Goal: Task Accomplishment & Management: Manage account settings

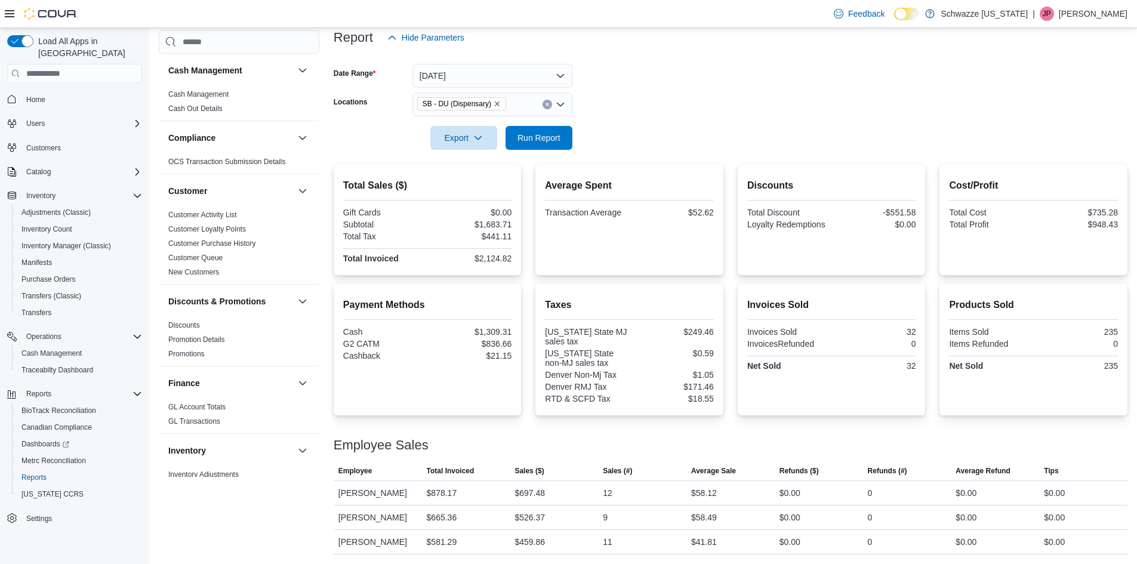
scroll to position [747, 0]
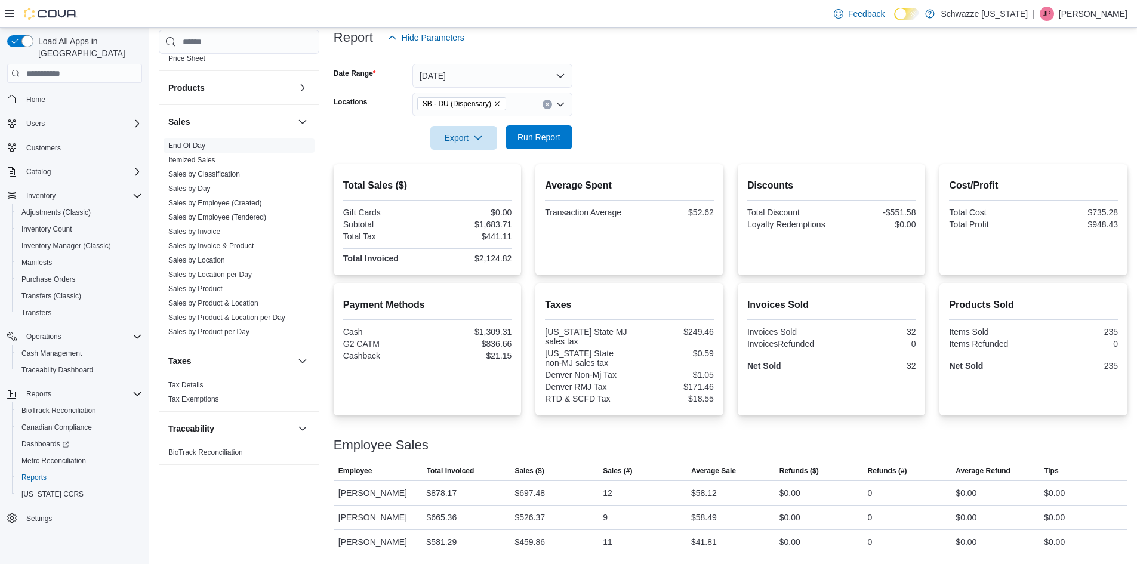
click at [547, 139] on span "Run Report" at bounding box center [539, 137] width 43 height 12
click at [565, 134] on button "Run Report" at bounding box center [539, 137] width 67 height 24
click at [555, 131] on span "Run Report" at bounding box center [539, 137] width 53 height 24
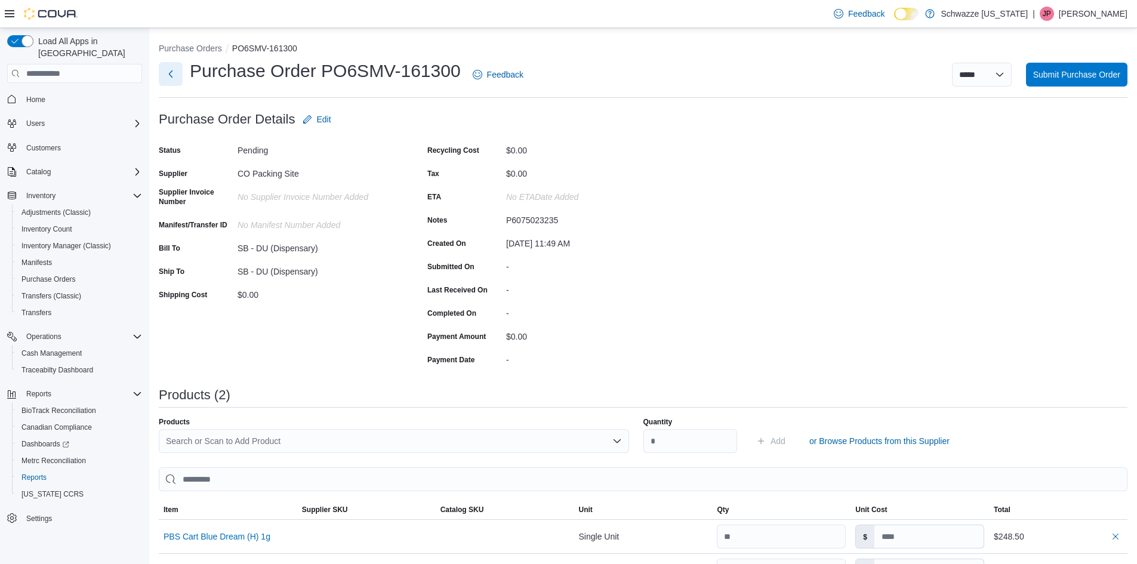
click at [176, 77] on button "Next" at bounding box center [171, 74] width 24 height 24
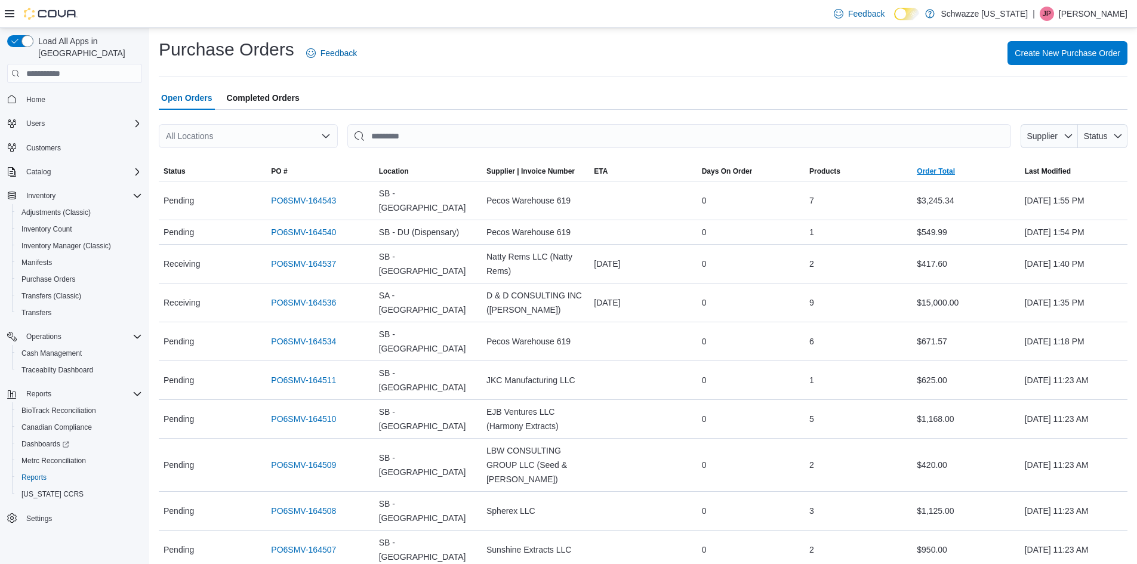
click at [941, 170] on span "Order Total" at bounding box center [936, 172] width 38 height 10
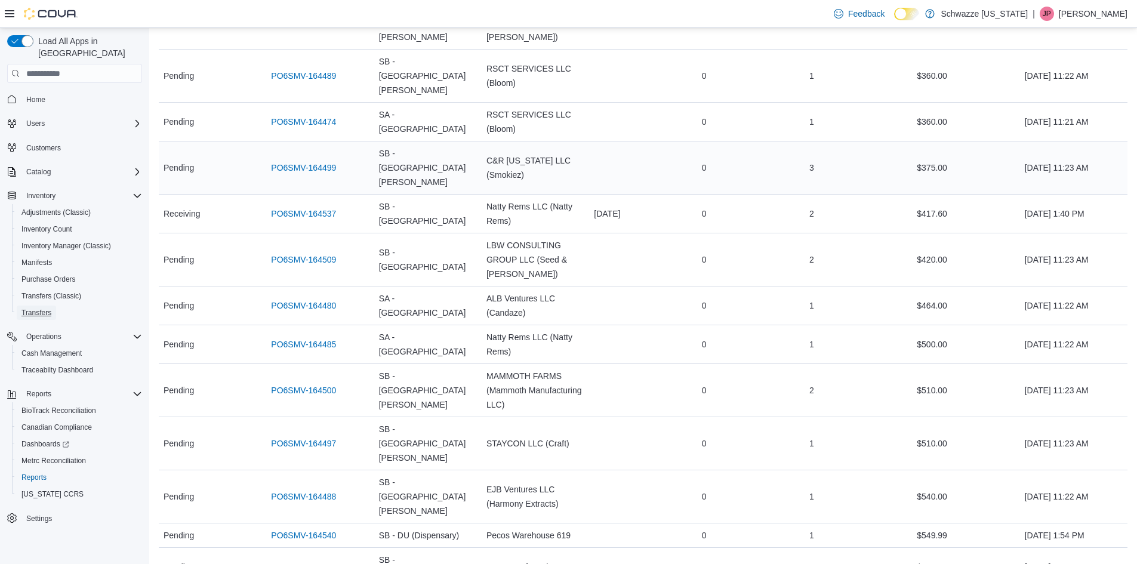
scroll to position [716, 0]
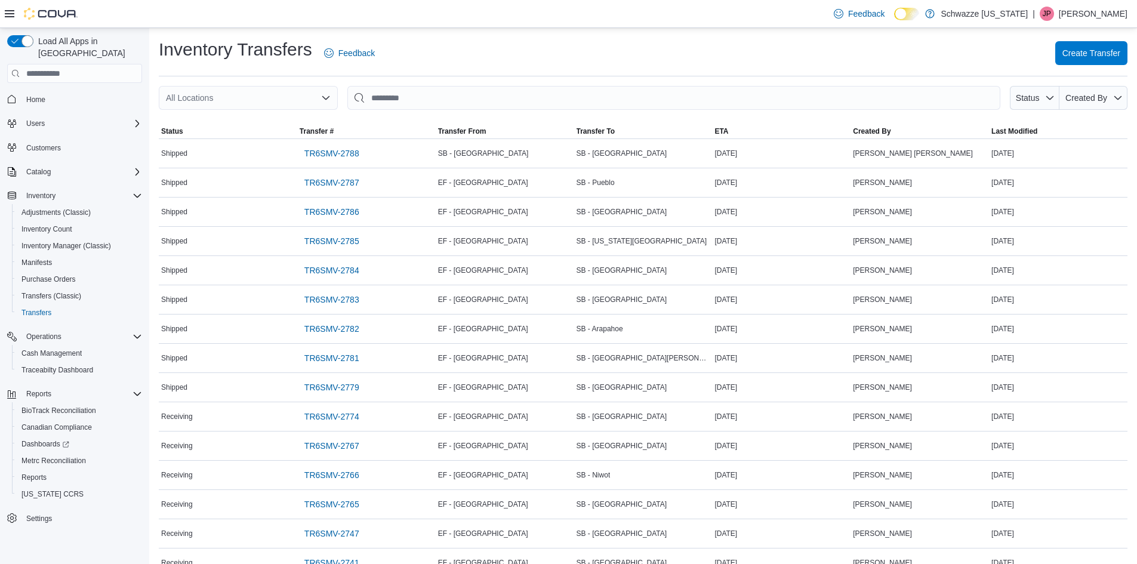
click at [259, 90] on div "All Locations" at bounding box center [248, 98] width 179 height 24
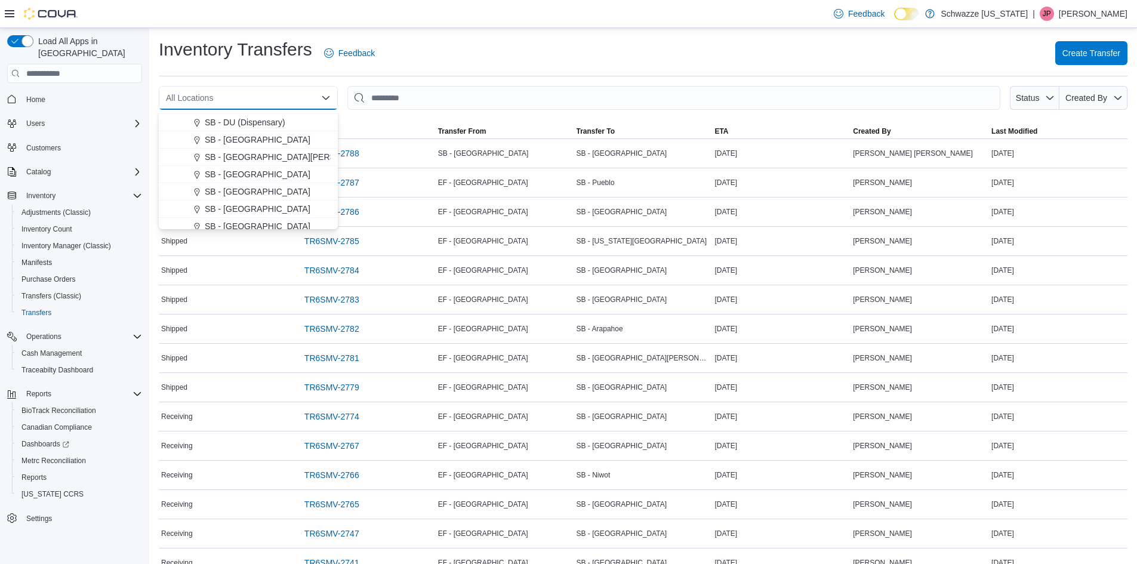
scroll to position [298, 0]
click at [261, 116] on span "SB - DU (Dispensary)" at bounding box center [245, 114] width 81 height 12
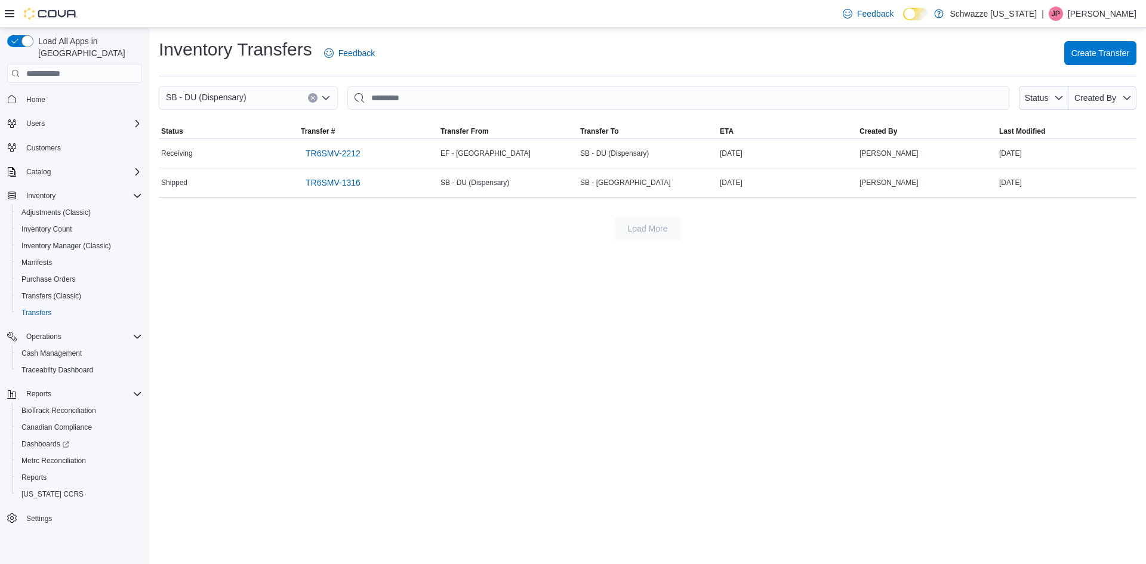
click at [464, 56] on div "Inventory Transfers Feedback Create Transfer" at bounding box center [648, 53] width 978 height 31
click at [312, 98] on icon "Clear input" at bounding box center [312, 98] width 3 height 3
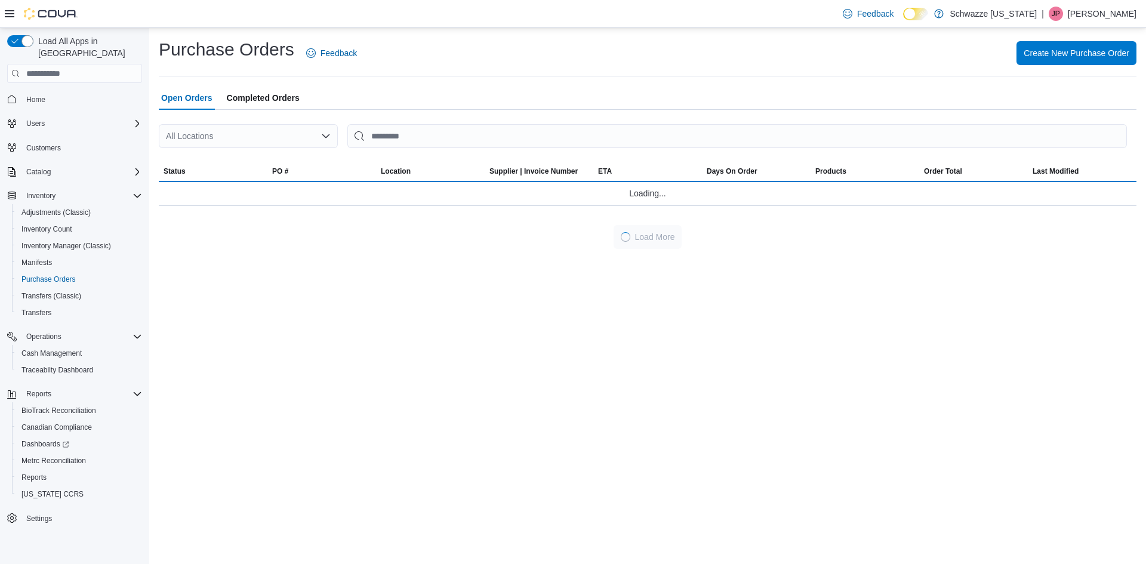
click at [300, 136] on div "All Locations" at bounding box center [248, 136] width 179 height 24
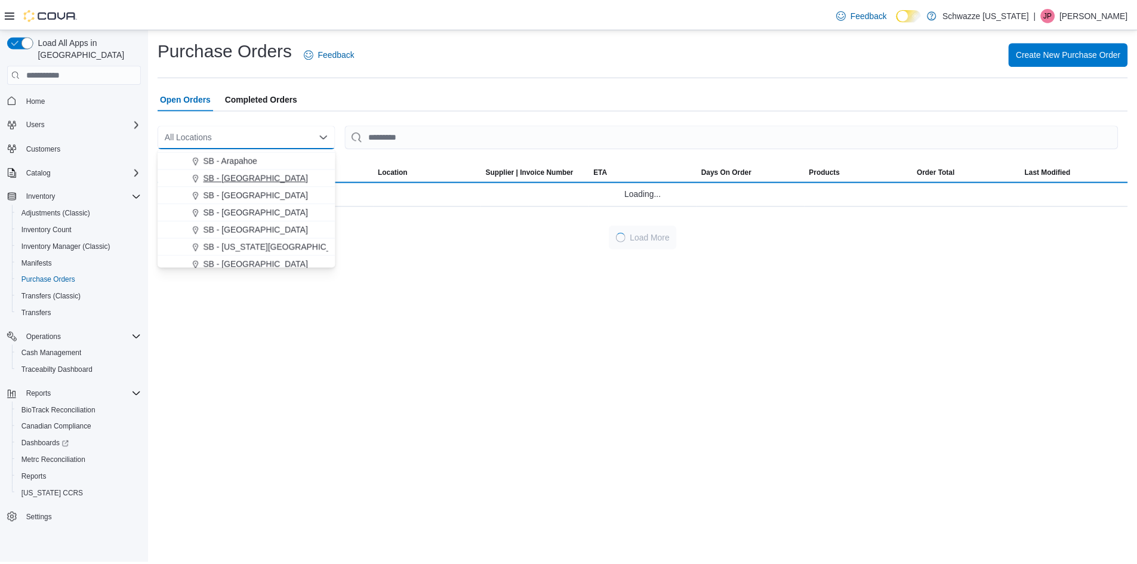
scroll to position [239, 0]
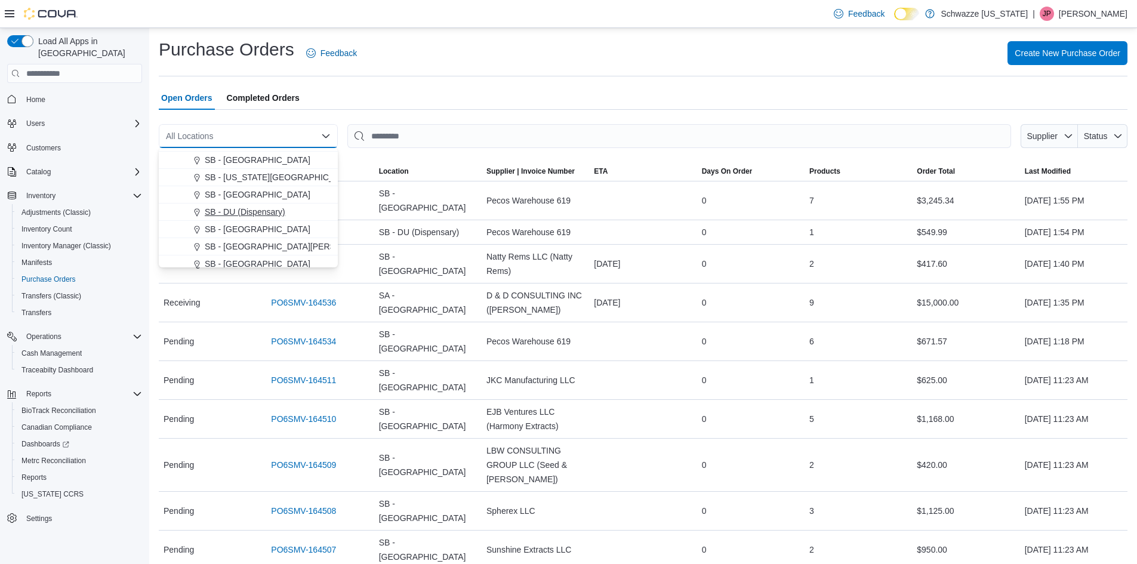
click at [266, 217] on span "SB - DU (Dispensary)" at bounding box center [245, 212] width 81 height 12
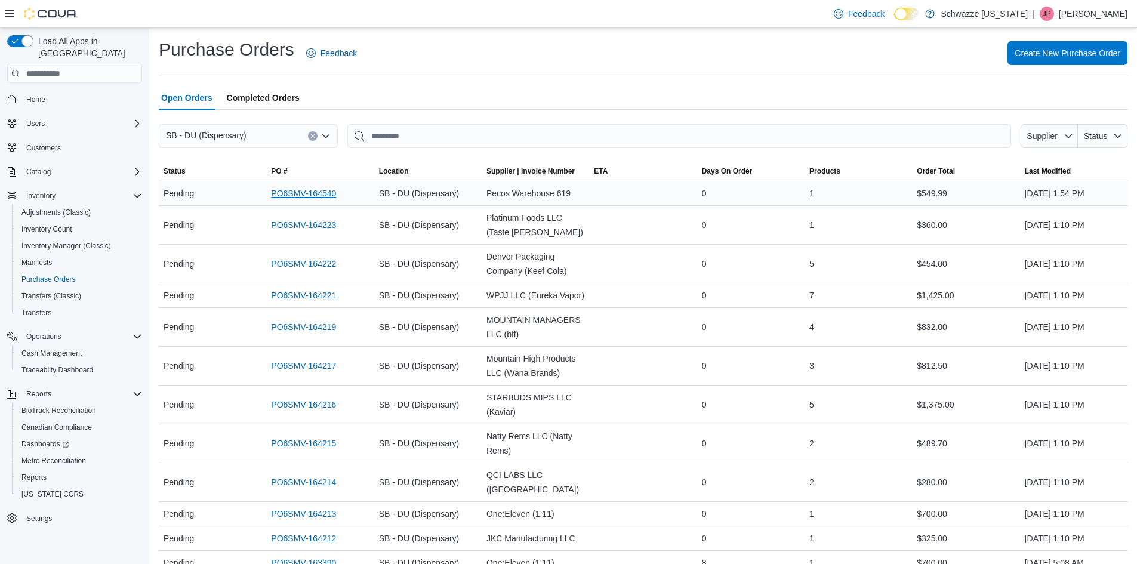
click at [313, 191] on link "PO6SMV-164540" at bounding box center [303, 193] width 65 height 14
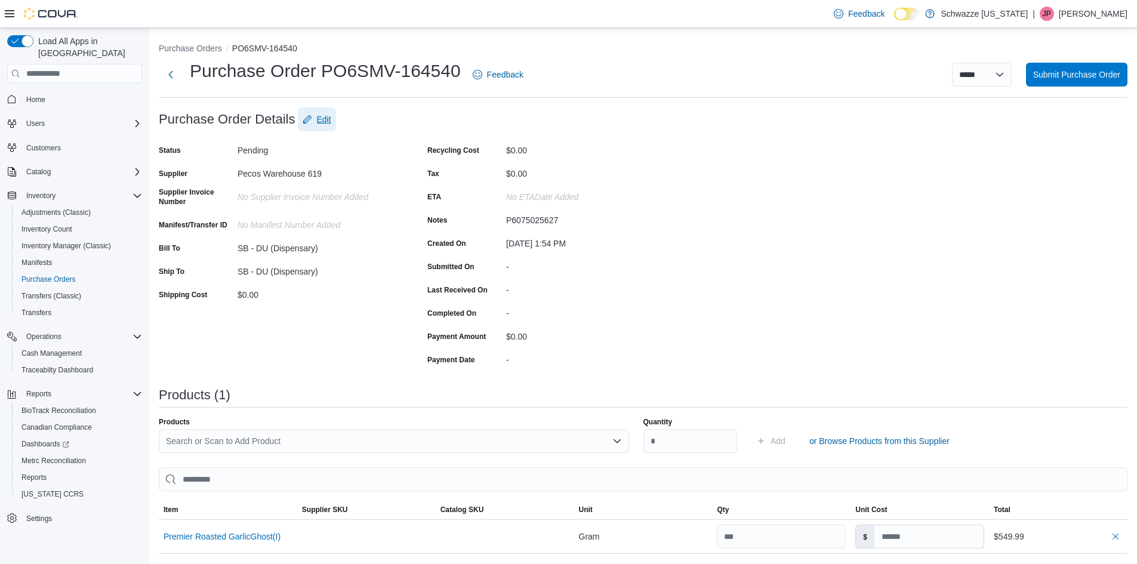
click at [324, 115] on span "Edit" at bounding box center [324, 119] width 14 height 12
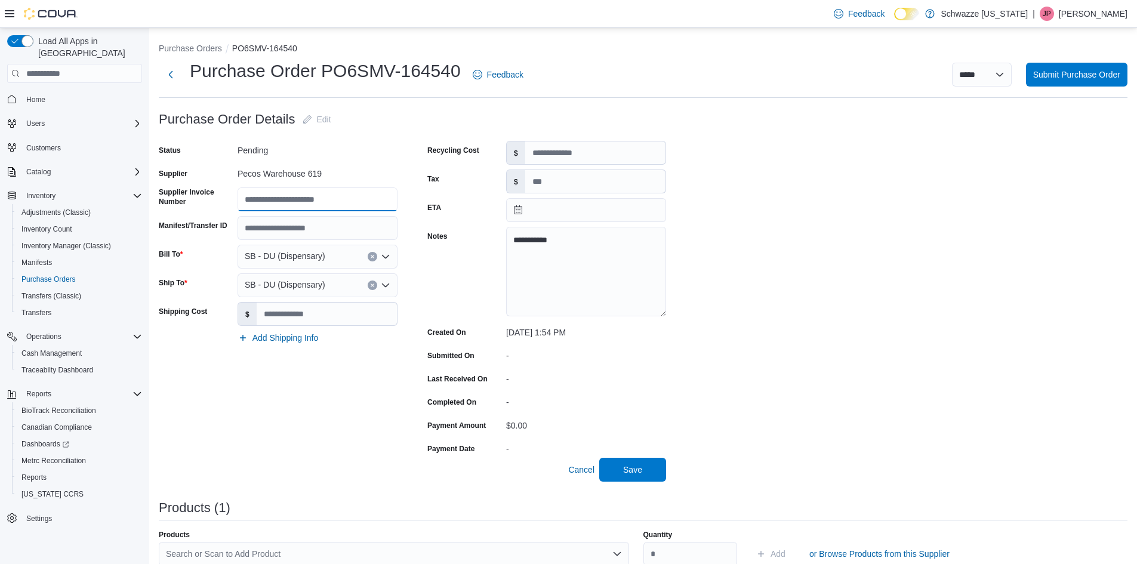
click at [308, 201] on input "Supplier Invoice Number" at bounding box center [318, 199] width 160 height 24
type input "***"
click at [429, 70] on h1 "Purchase Order PO6SMV-164540" at bounding box center [325, 71] width 271 height 24
copy h1 "164540"
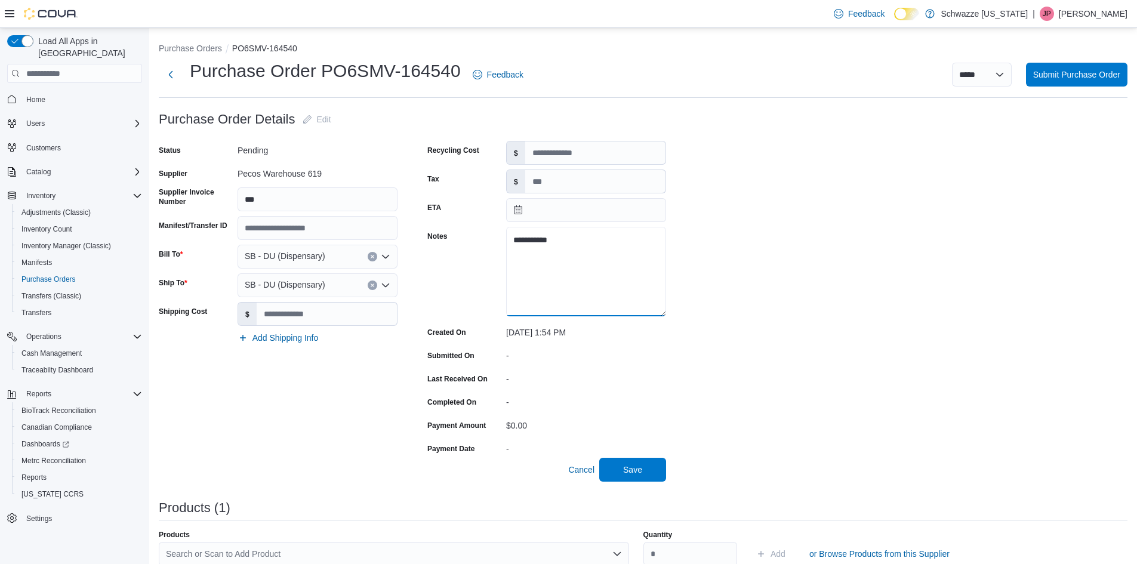
click at [544, 239] on textarea "**********" at bounding box center [586, 272] width 160 height 90
click at [281, 170] on div "Pecos Warehouse 619" at bounding box center [318, 171] width 160 height 14
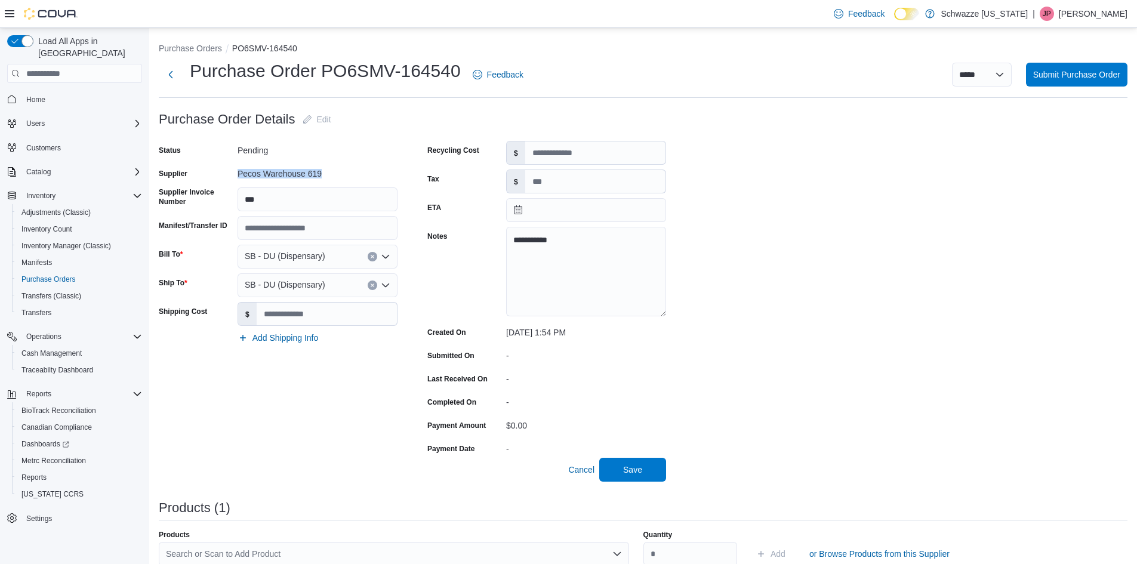
copy div "Pecos Warehouse 619"
click at [528, 244] on textarea "**********" at bounding box center [586, 272] width 160 height 90
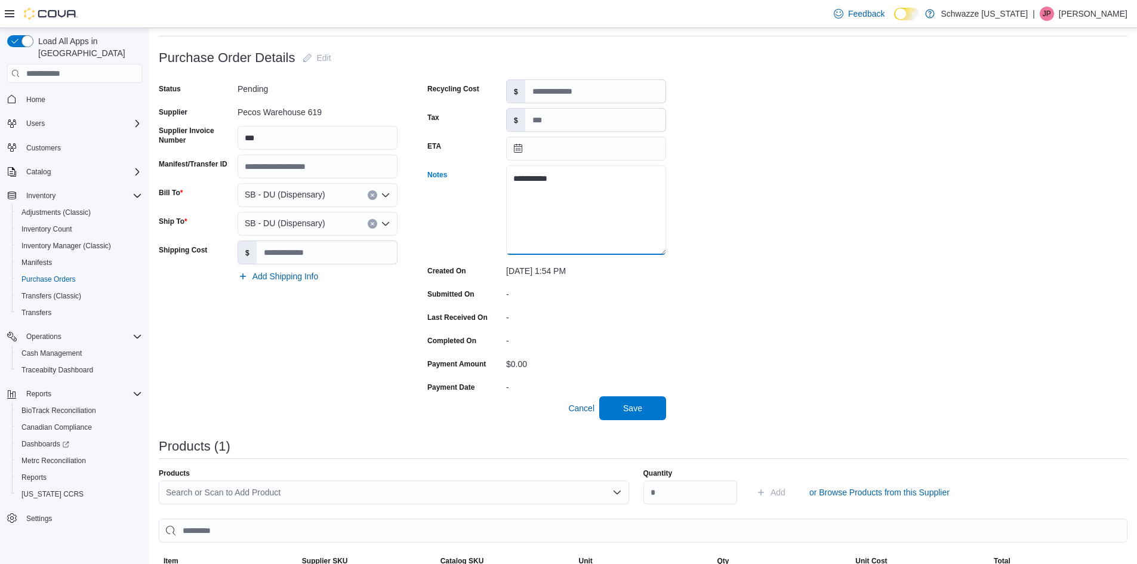
scroll to position [273, 0]
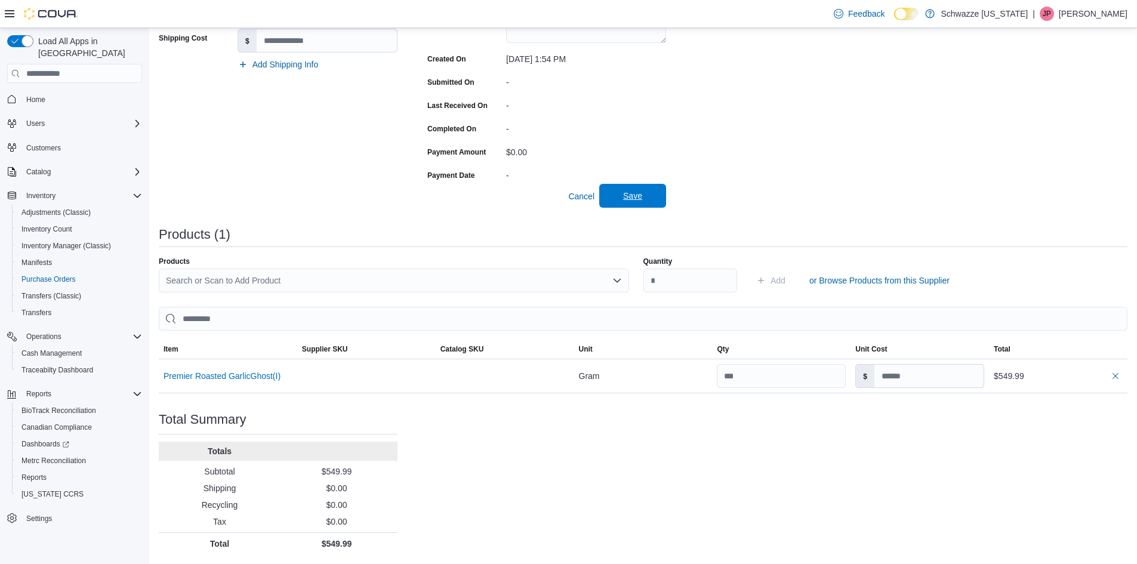
click at [630, 196] on span "Save" at bounding box center [632, 196] width 19 height 12
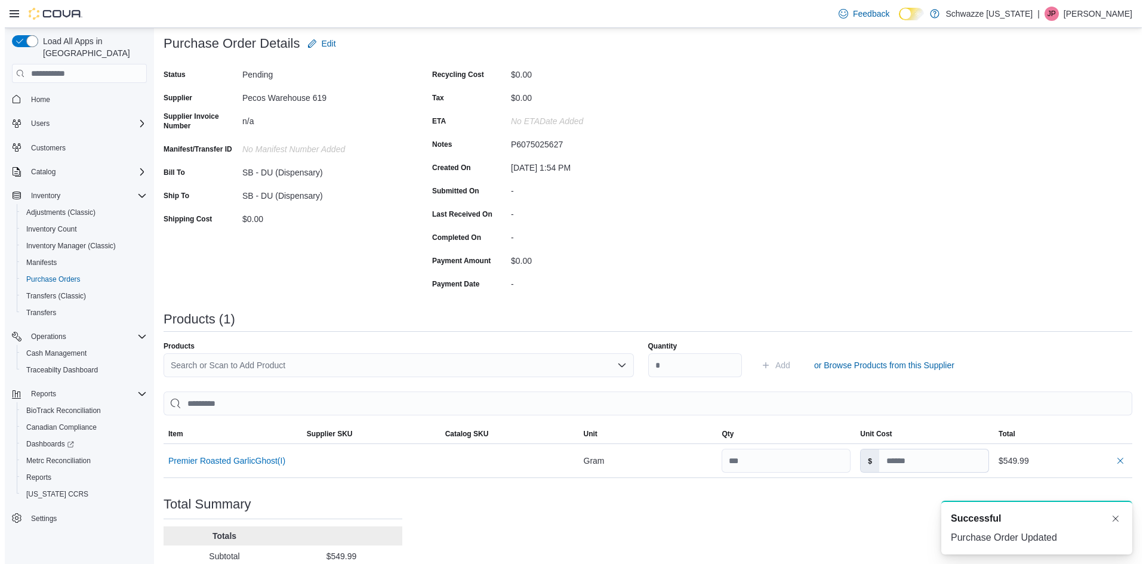
scroll to position [0, 0]
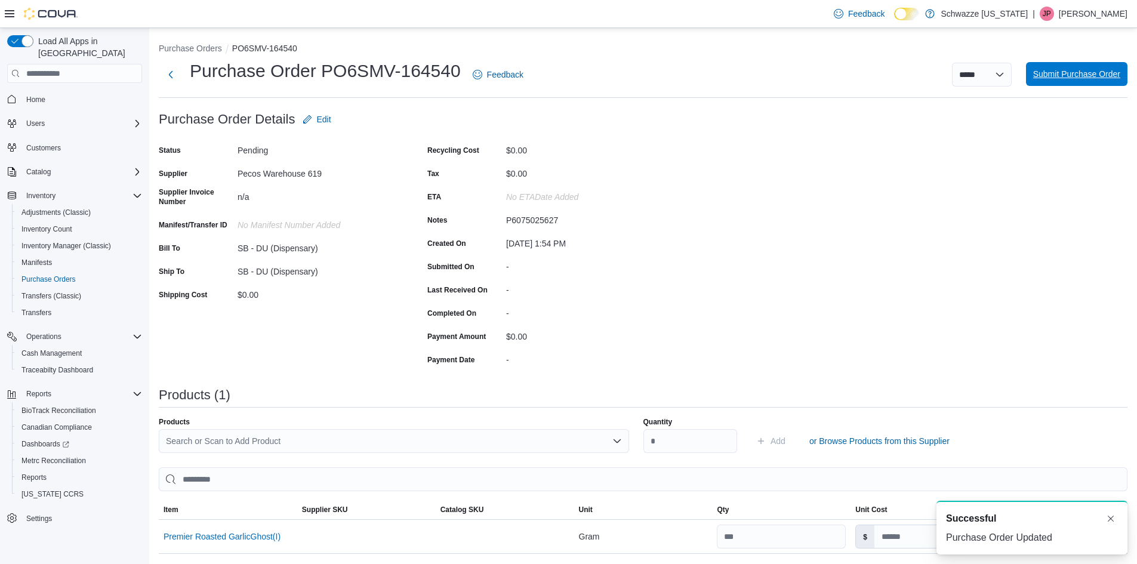
click at [1078, 68] on span "Submit Purchase Order" at bounding box center [1076, 74] width 87 height 24
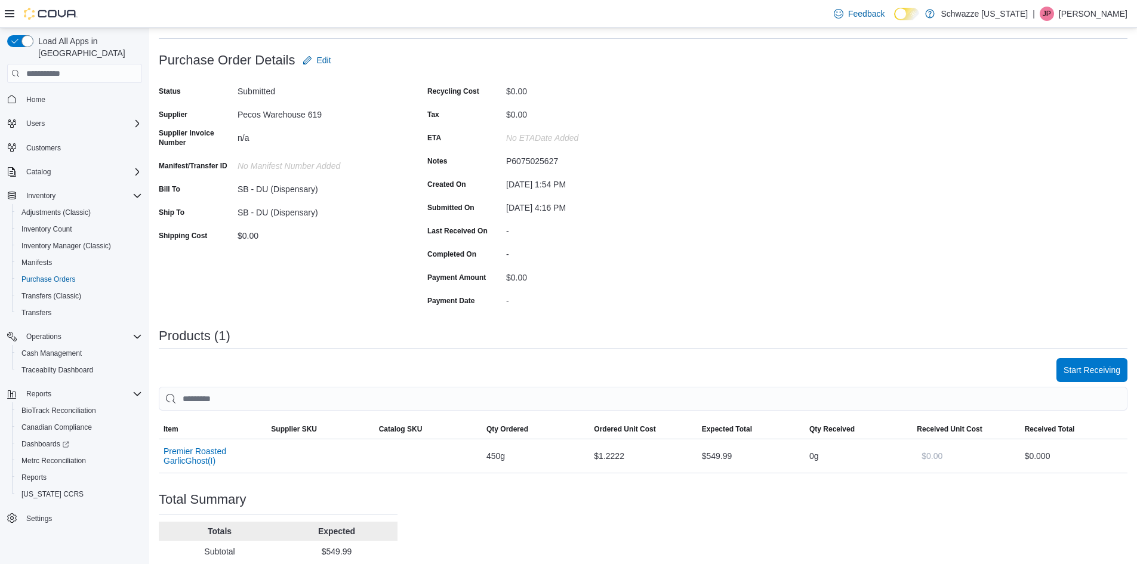
scroll to position [139, 0]
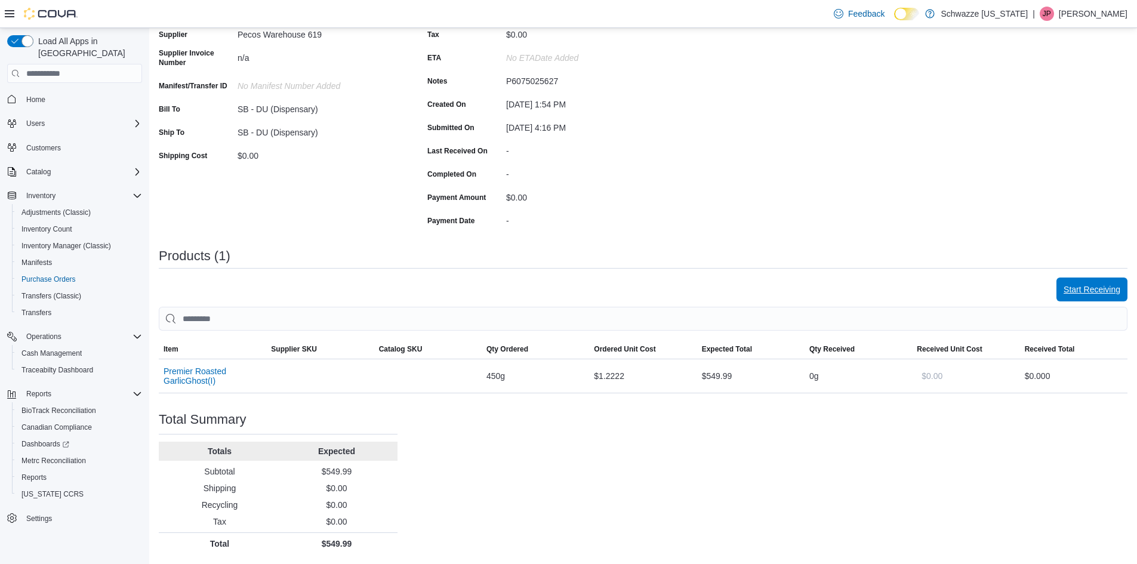
click at [1103, 294] on span "Start Receiving" at bounding box center [1092, 290] width 57 height 12
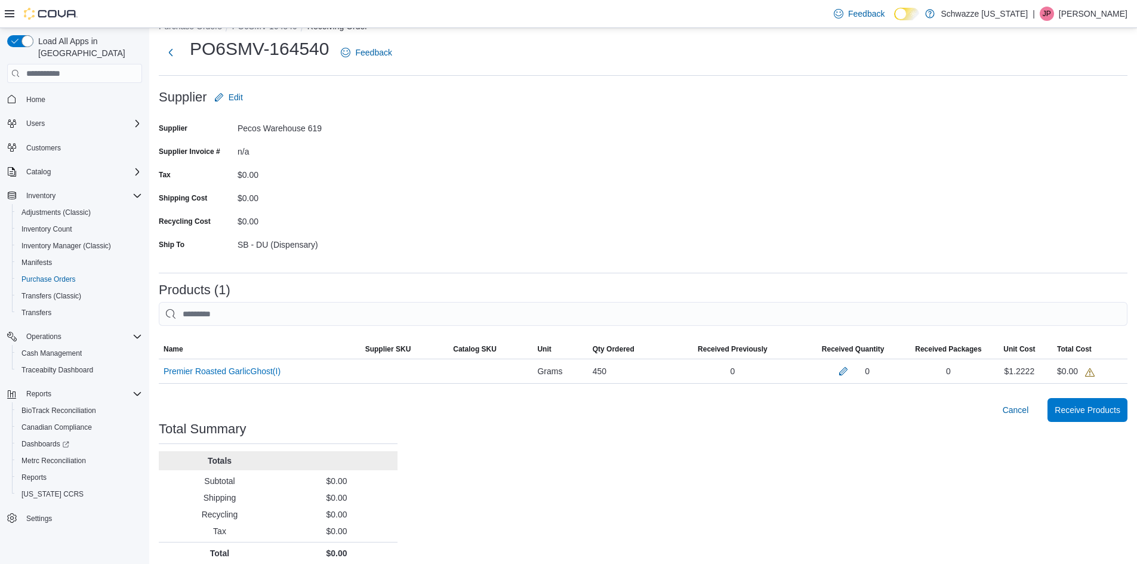
scroll to position [32, 0]
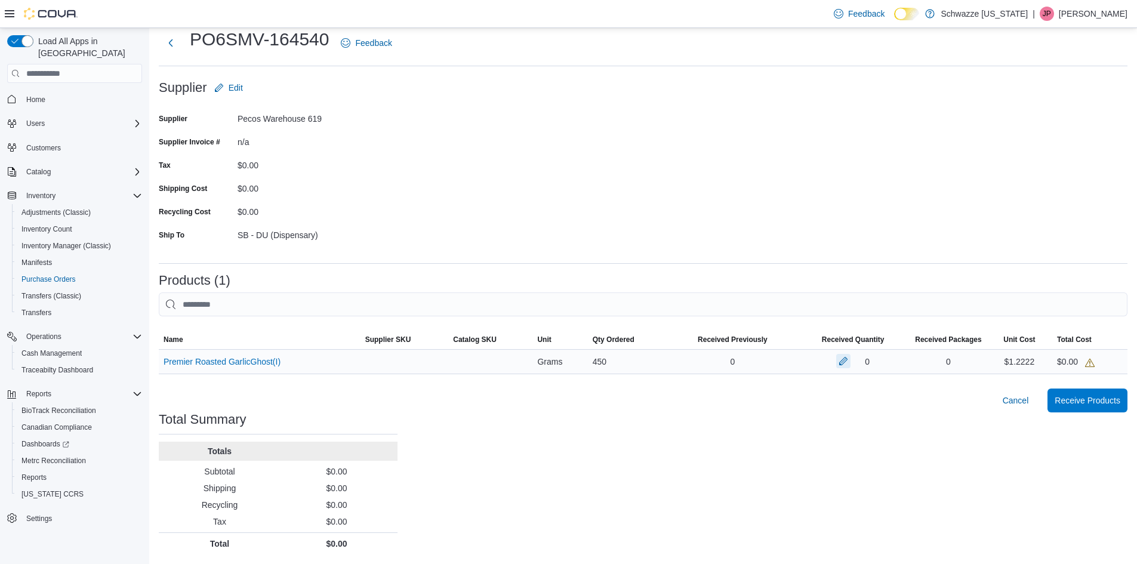
click at [845, 364] on button "button" at bounding box center [843, 361] width 14 height 14
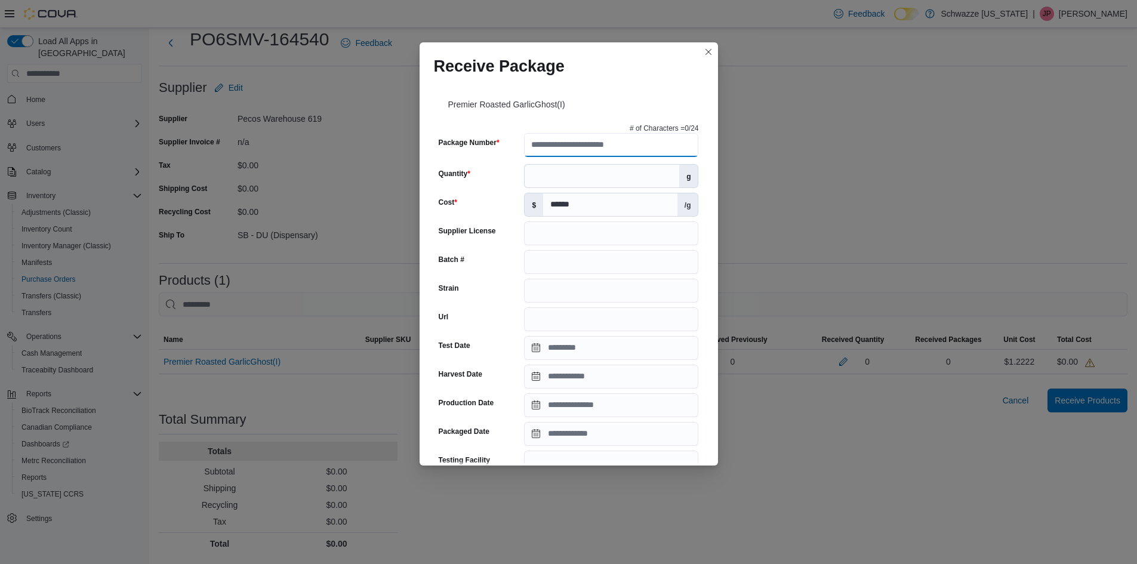
click at [564, 148] on input "Package Number" at bounding box center [611, 145] width 174 height 24
click at [561, 144] on input "Package Number" at bounding box center [611, 145] width 174 height 24
type input "**********"
click at [552, 169] on div "**********" at bounding box center [569, 418] width 270 height 599
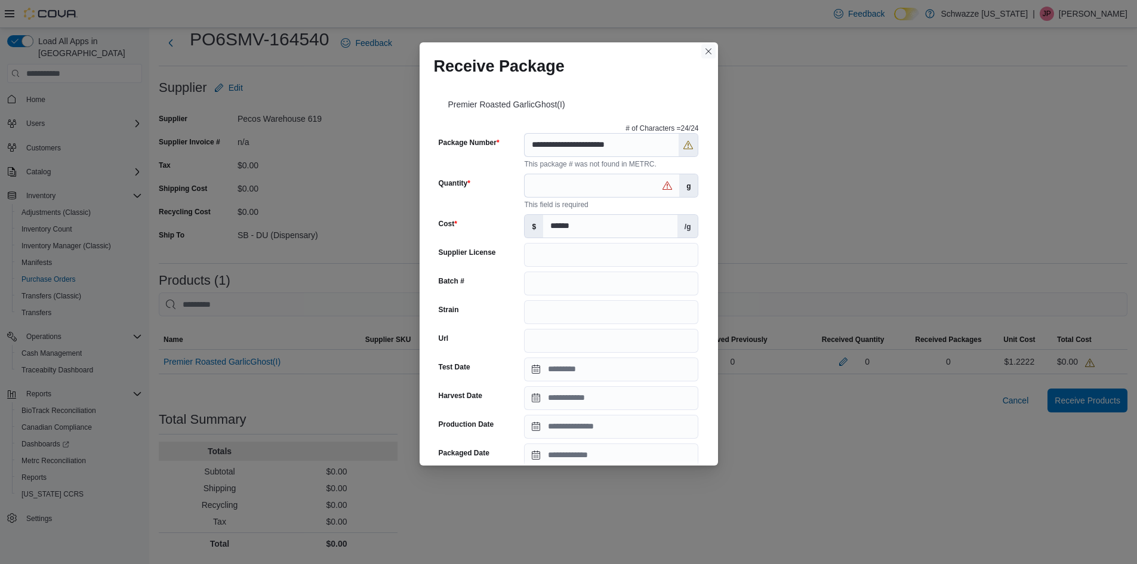
click at [706, 57] on button "Closes this modal window" at bounding box center [708, 51] width 14 height 14
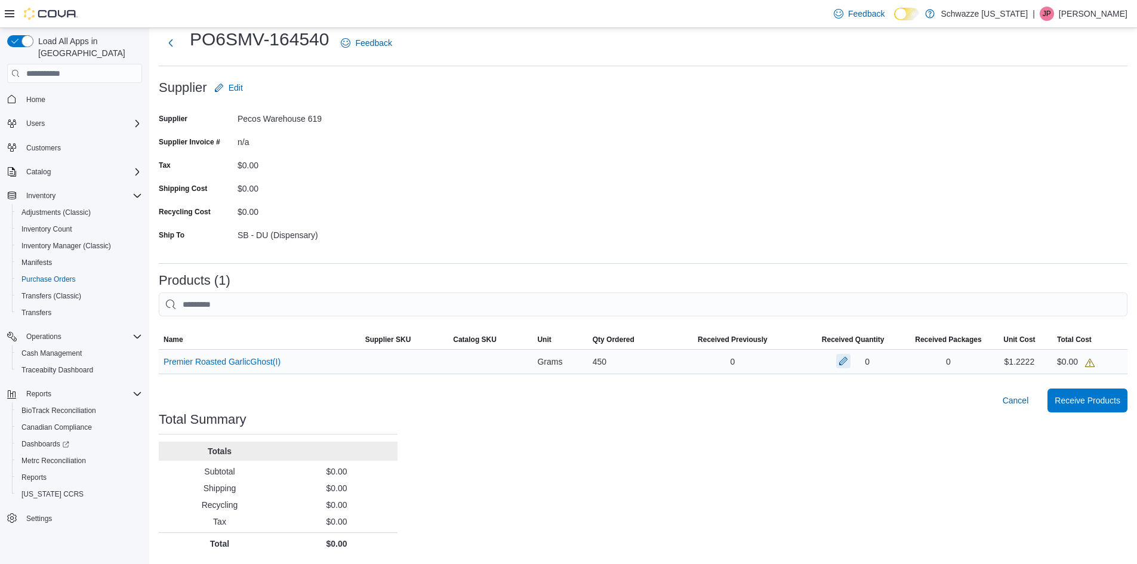
click at [850, 358] on button "button" at bounding box center [843, 361] width 14 height 14
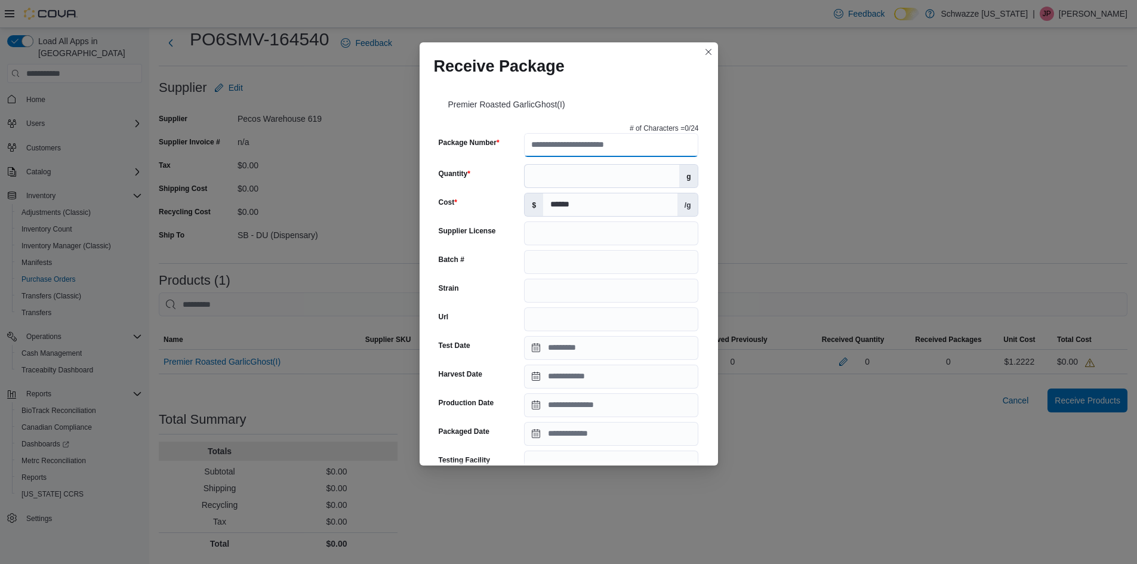
click at [577, 146] on input "Package Number" at bounding box center [611, 145] width 174 height 24
type input "**********"
click at [605, 181] on input "Quantity" at bounding box center [602, 176] width 155 height 23
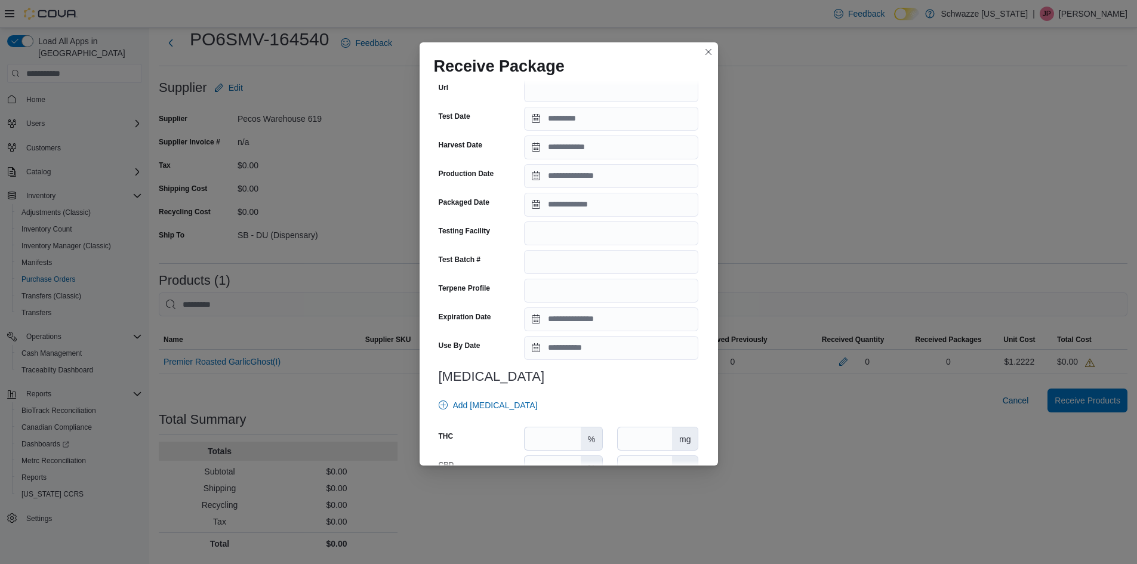
scroll to position [0, 0]
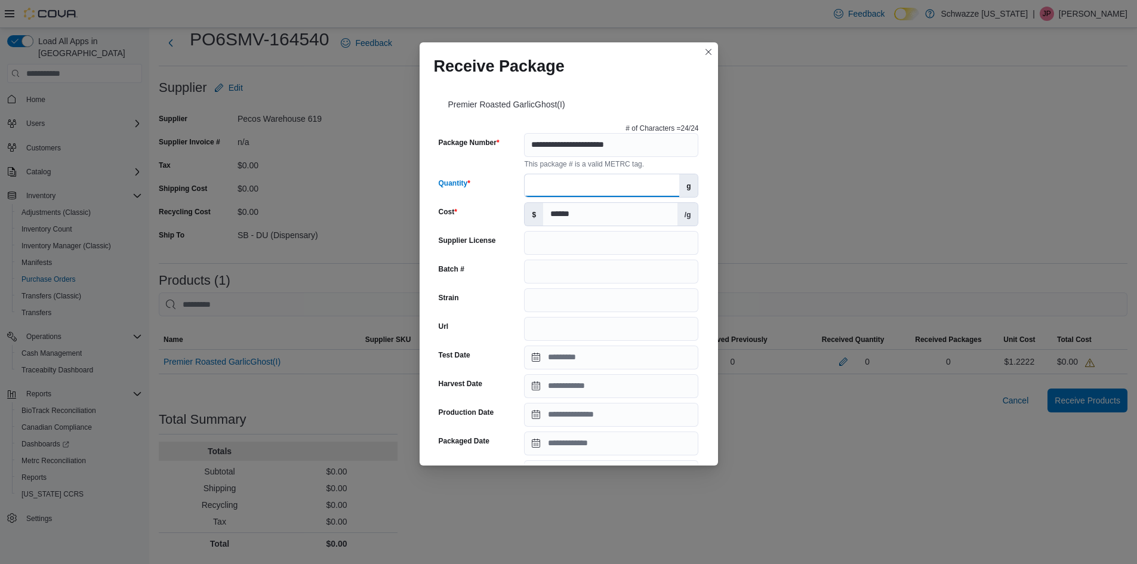
type input "***"
click at [608, 239] on input "Supplier License" at bounding box center [611, 243] width 174 height 24
type input "**********"
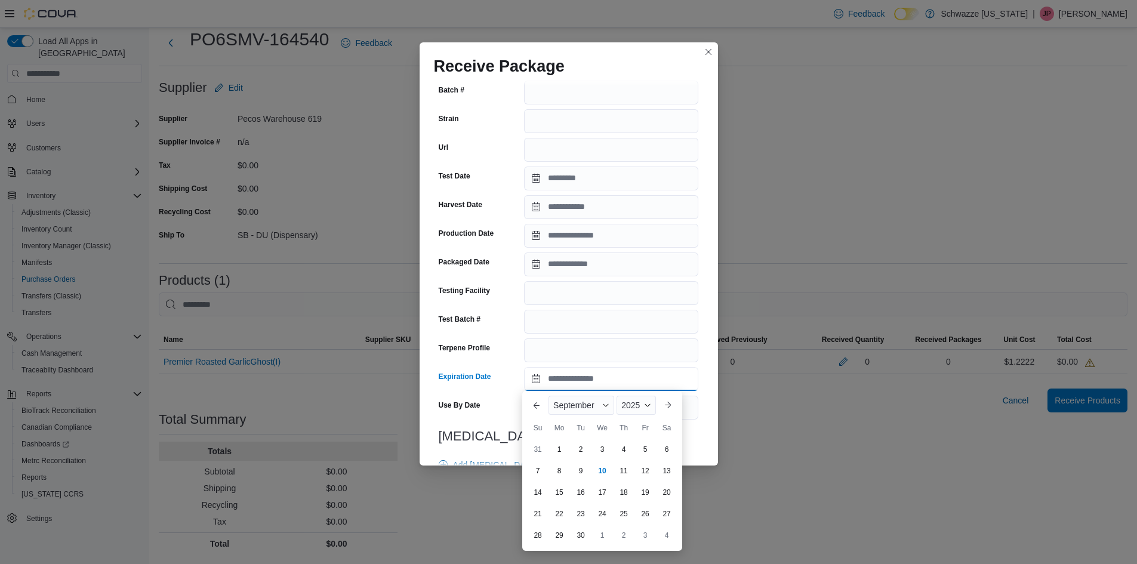
click at [564, 378] on input "Expiration Date" at bounding box center [611, 379] width 174 height 24
click at [649, 402] on span "Button. Open the year selector. 2025 is currently selected." at bounding box center [647, 405] width 7 height 7
click at [638, 501] on div "2026" at bounding box center [646, 497] width 55 height 14
type input "**********"
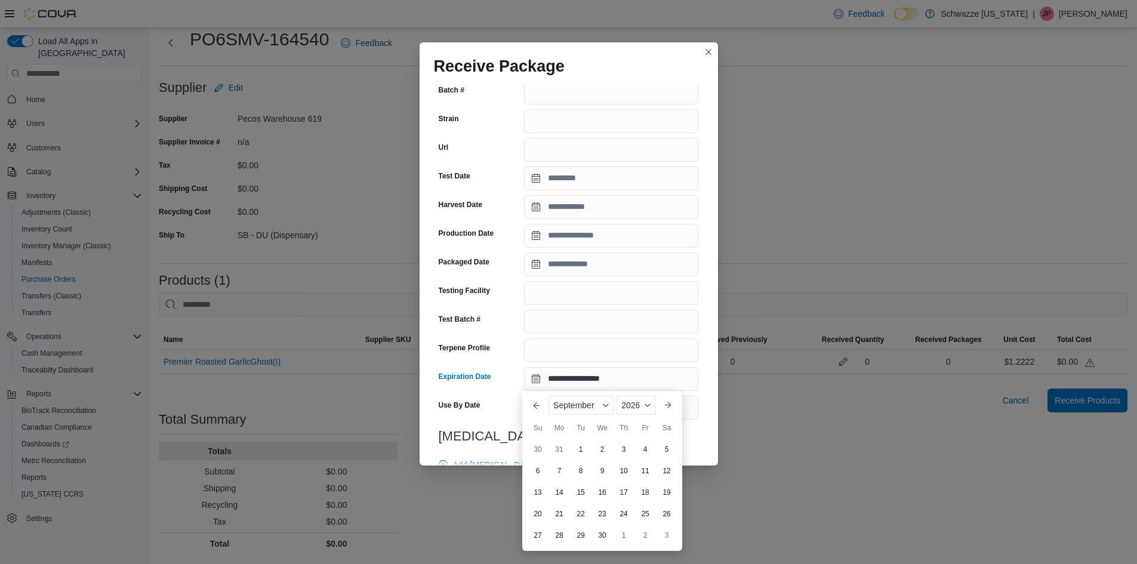
click at [698, 424] on div "**********" at bounding box center [569, 273] width 298 height 385
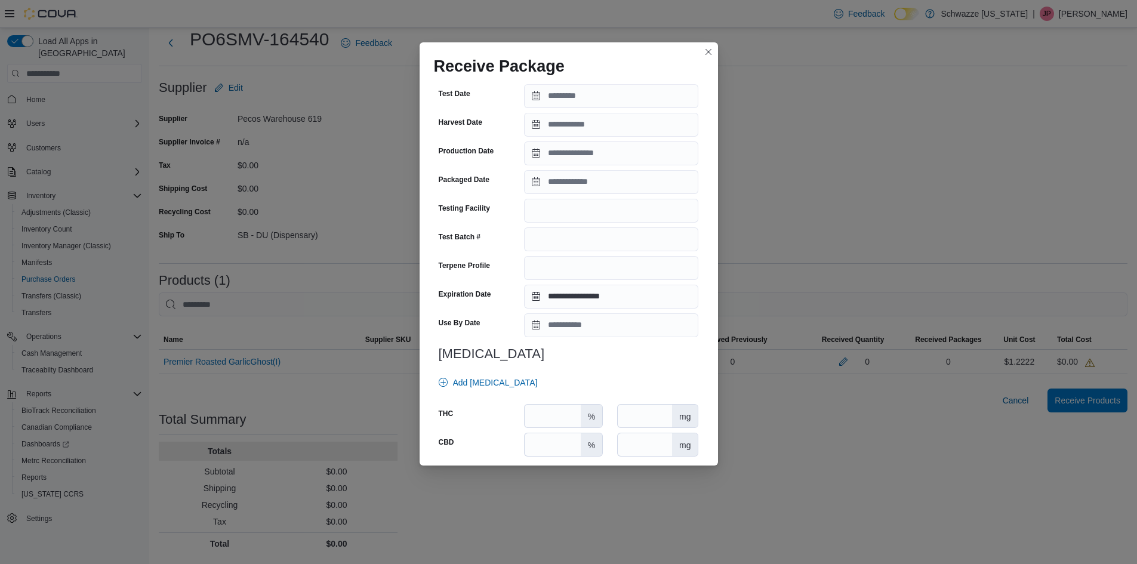
scroll to position [334, 0]
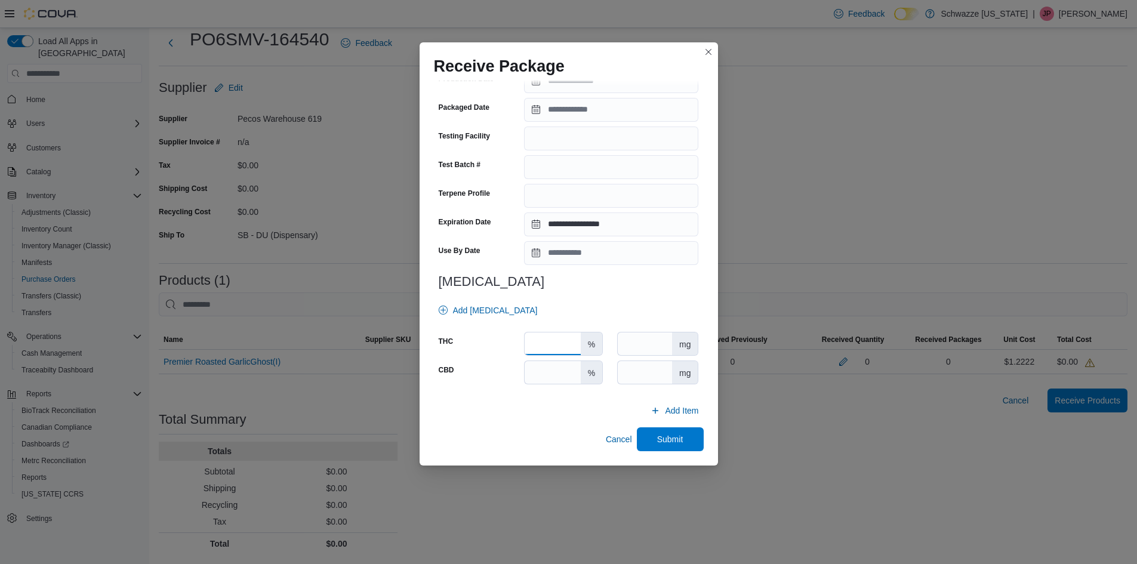
click at [564, 344] on input "number" at bounding box center [553, 344] width 56 height 23
type input "*****"
click at [569, 410] on div "Add Item" at bounding box center [569, 411] width 270 height 24
click at [657, 439] on span "Submit" at bounding box center [670, 439] width 26 height 12
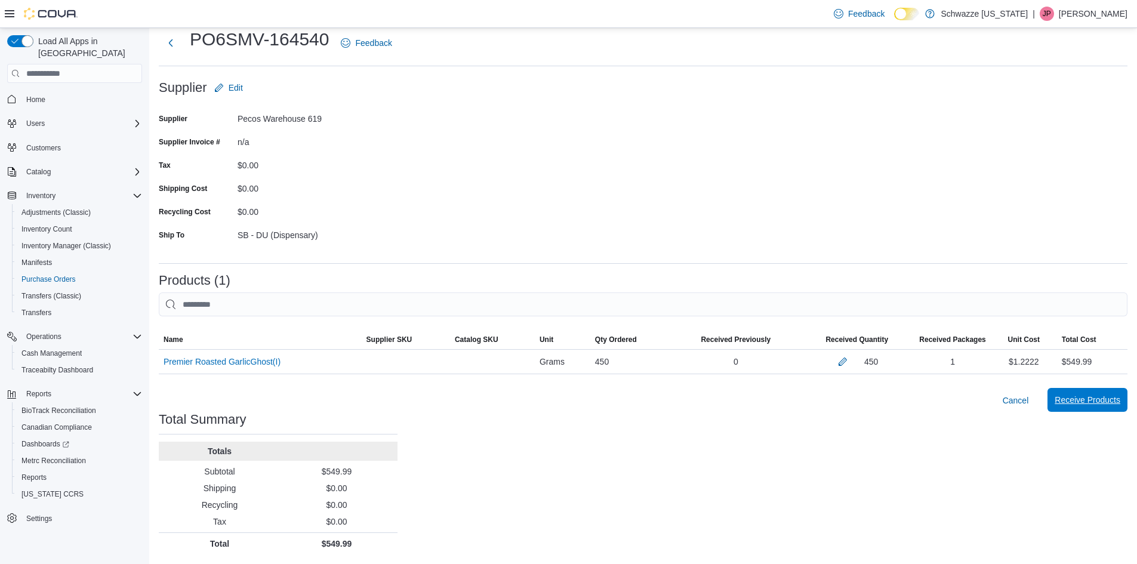
click at [1082, 395] on span "Receive Products" at bounding box center [1088, 400] width 66 height 24
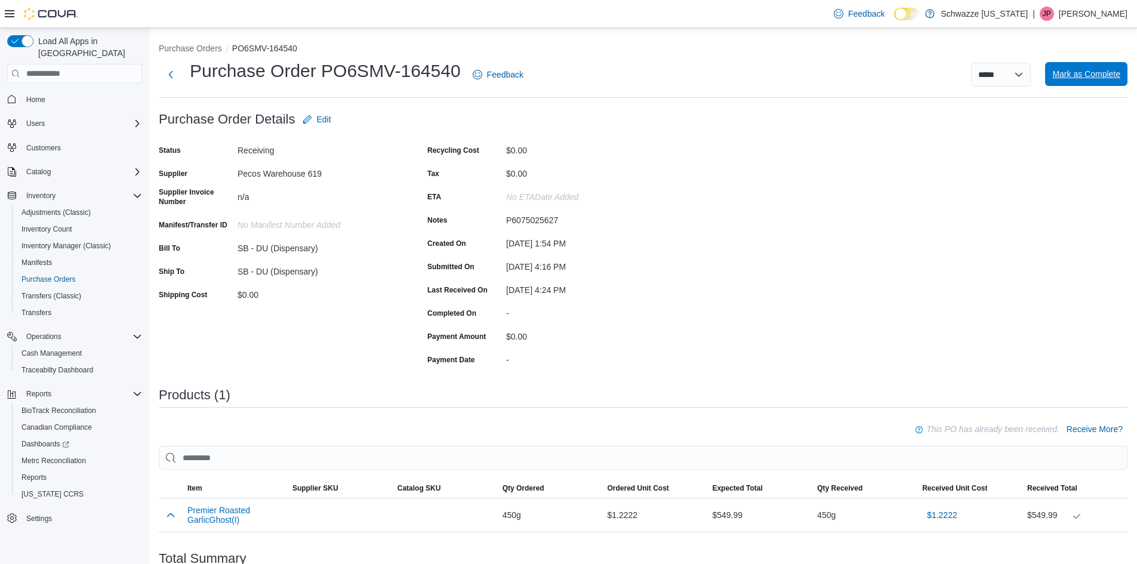
click at [1121, 71] on span "Mark as Complete" at bounding box center [1086, 74] width 68 height 12
